Goal: Communication & Community: Participate in discussion

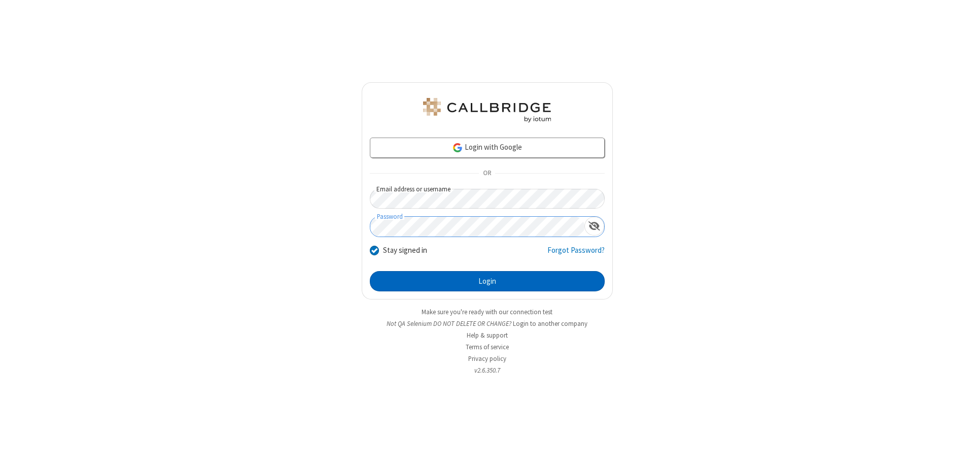
click at [487, 281] on button "Login" at bounding box center [487, 281] width 235 height 20
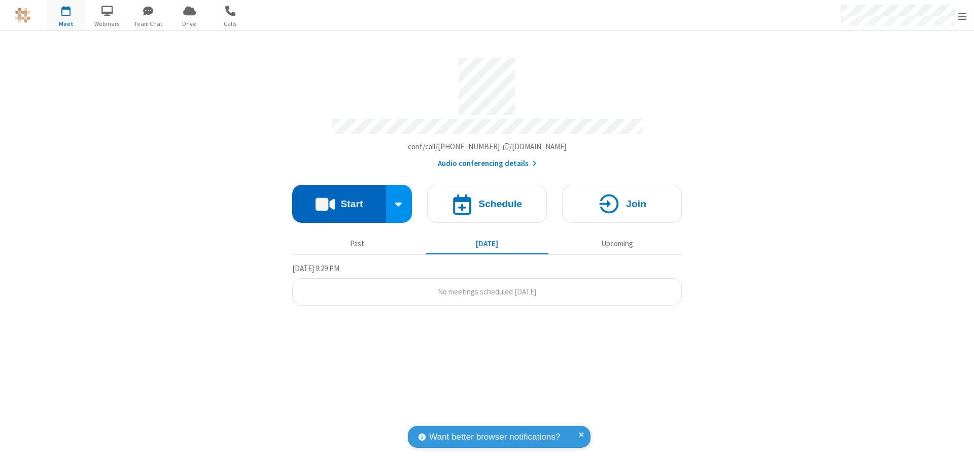
click at [339, 199] on button "Start" at bounding box center [339, 204] width 94 height 38
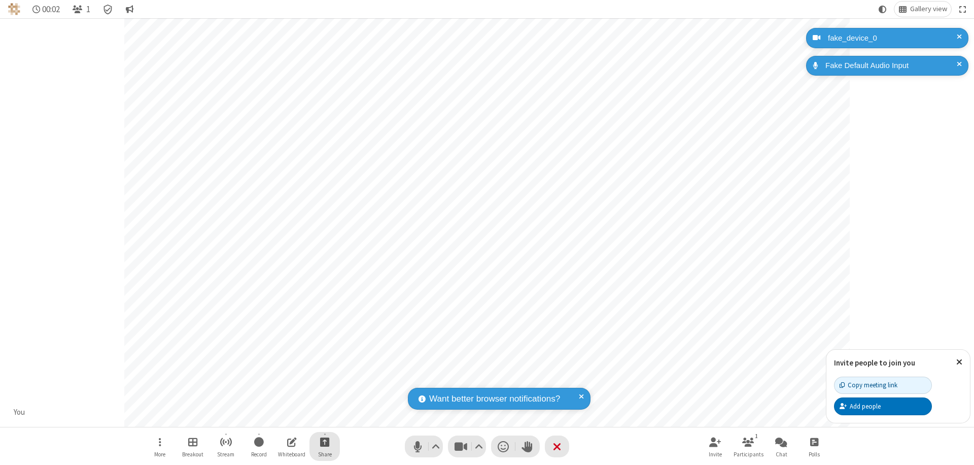
click at [325, 441] on span "Start sharing" at bounding box center [325, 441] width 10 height 13
click at [284, 417] on span "Share my screen" at bounding box center [284, 417] width 12 height 9
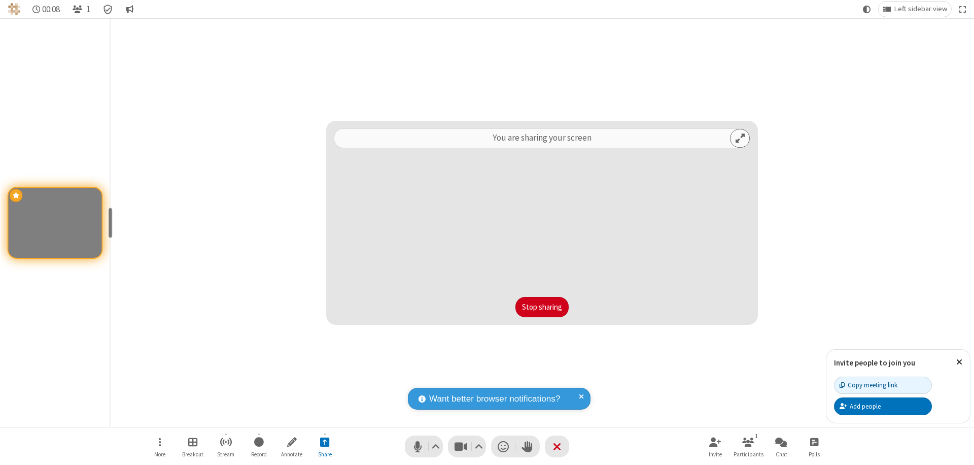
click at [542, 307] on button "Stop sharing" at bounding box center [541, 307] width 53 height 20
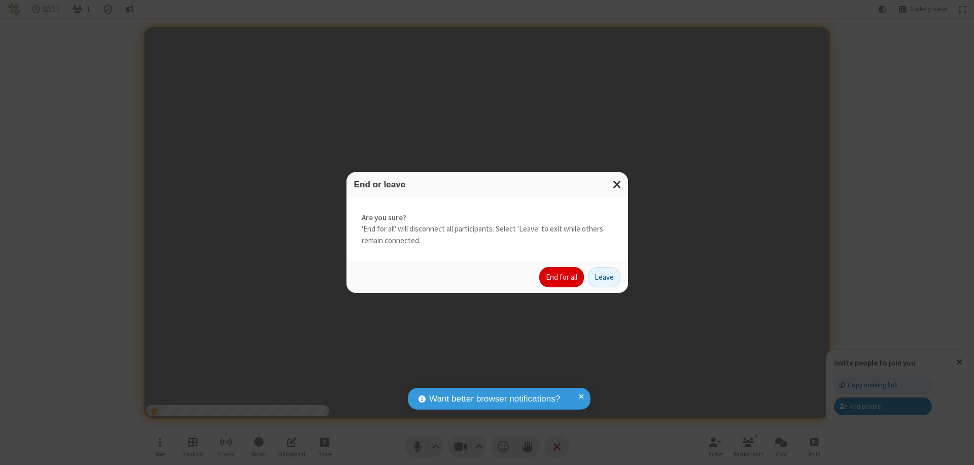
click at [562, 277] on button "End for all" at bounding box center [561, 277] width 45 height 20
